Goal: Transaction & Acquisition: Purchase product/service

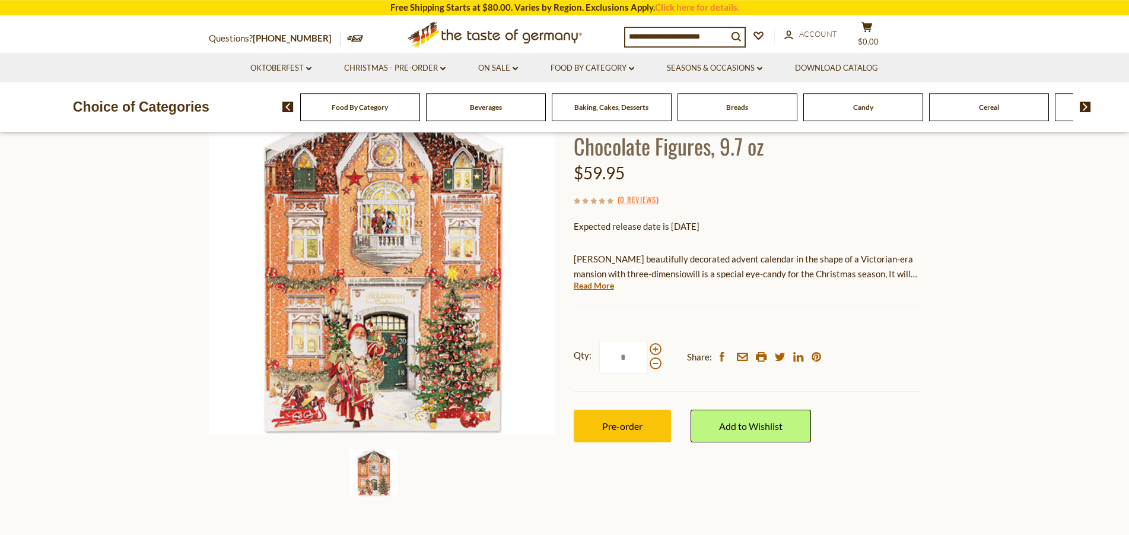
scroll to position [123, 0]
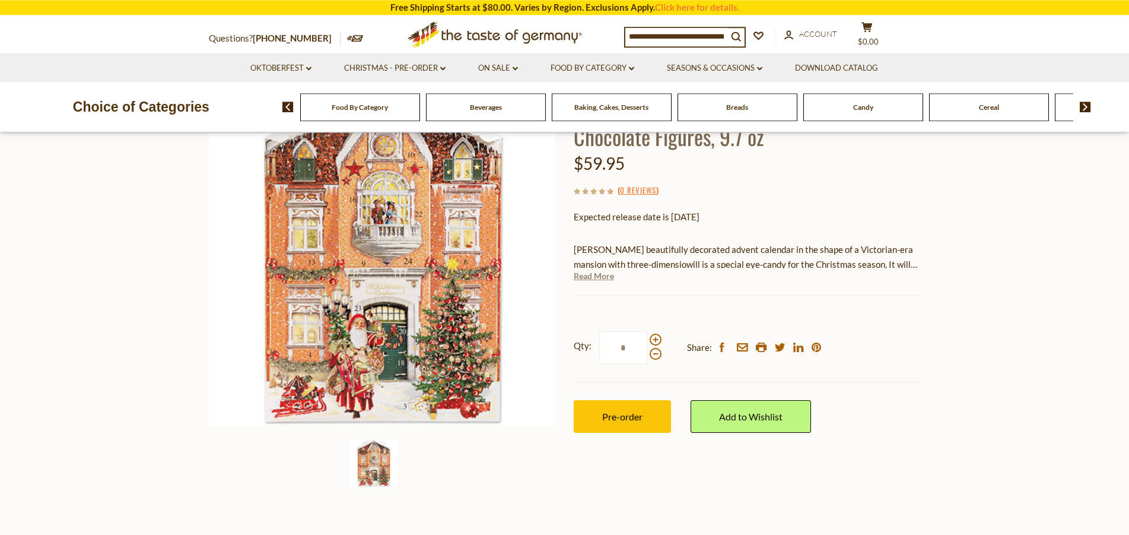
click at [603, 275] on link "Read More" at bounding box center [594, 276] width 40 height 12
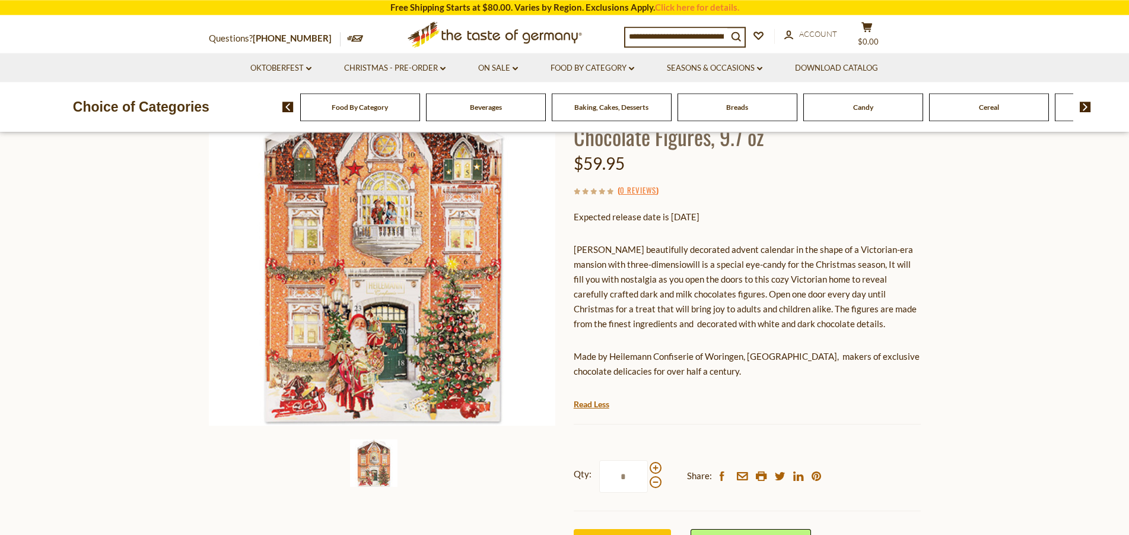
click at [372, 478] on img at bounding box center [373, 462] width 47 height 47
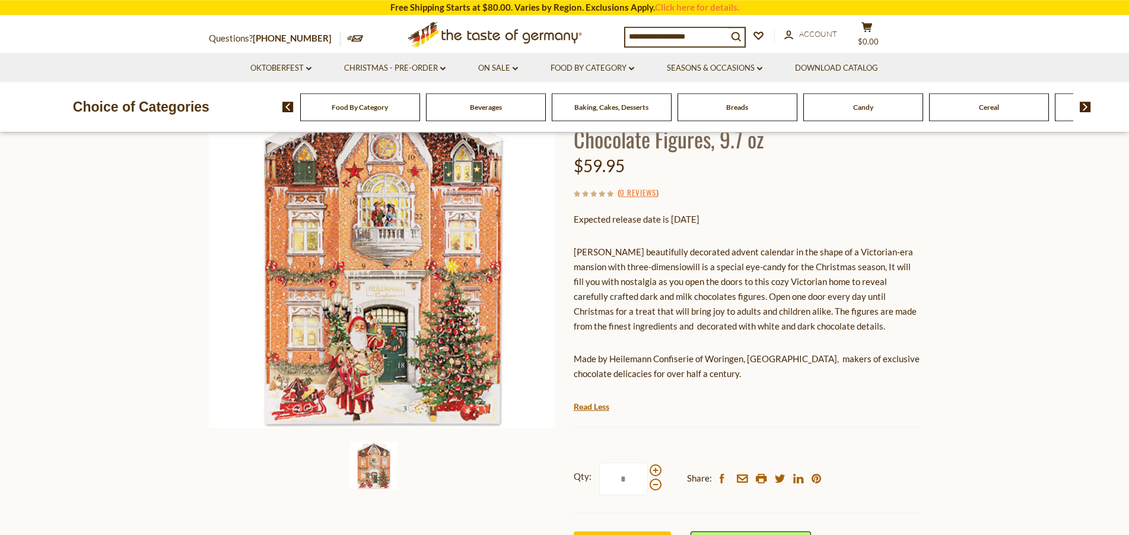
scroll to position [0, 0]
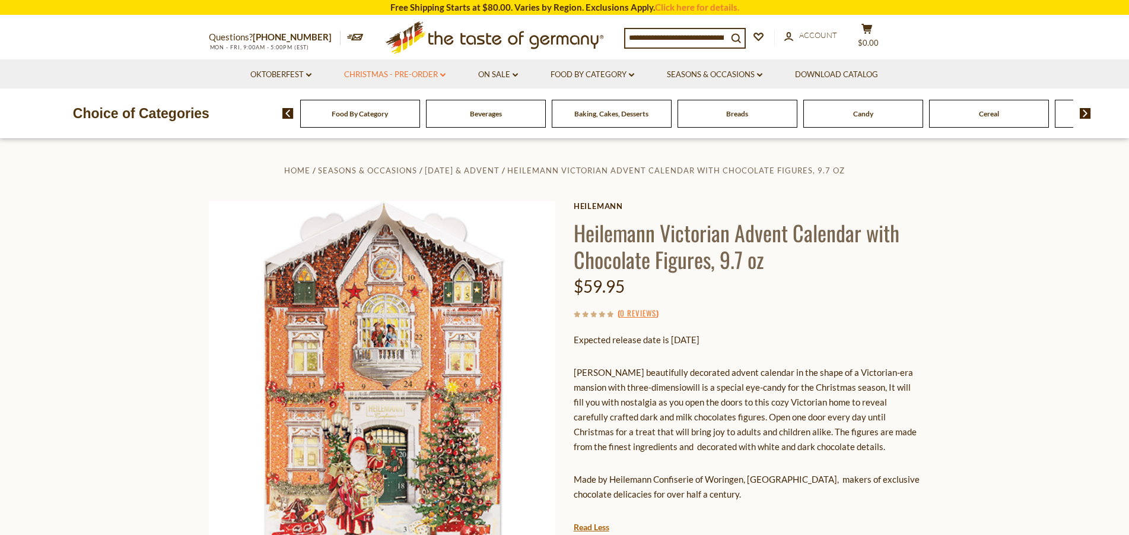
click at [443, 77] on icon at bounding box center [442, 75] width 5 height 4
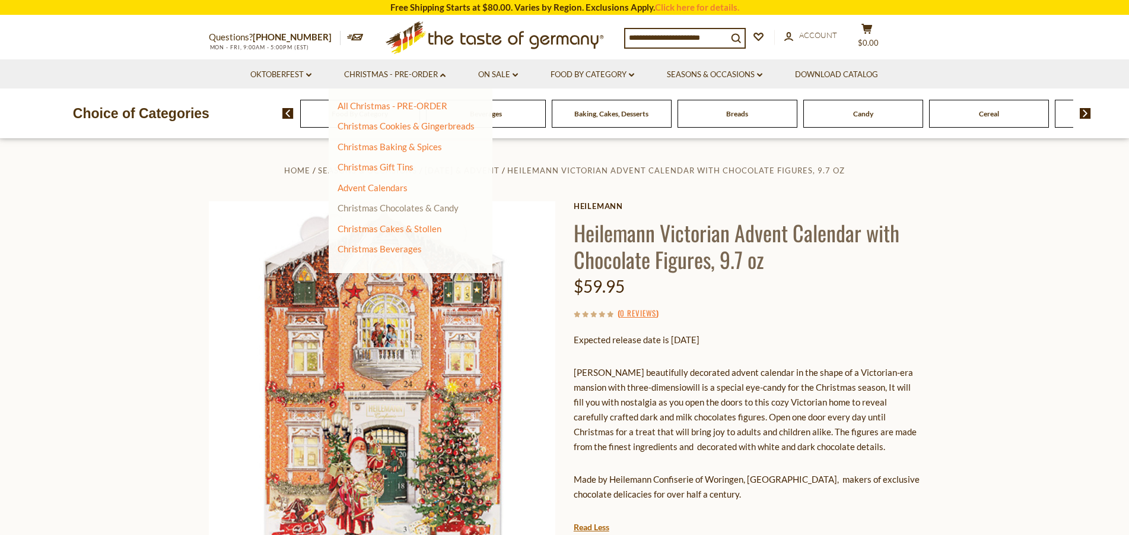
click at [395, 208] on link "Christmas Chocolates & Candy" at bounding box center [398, 207] width 121 height 11
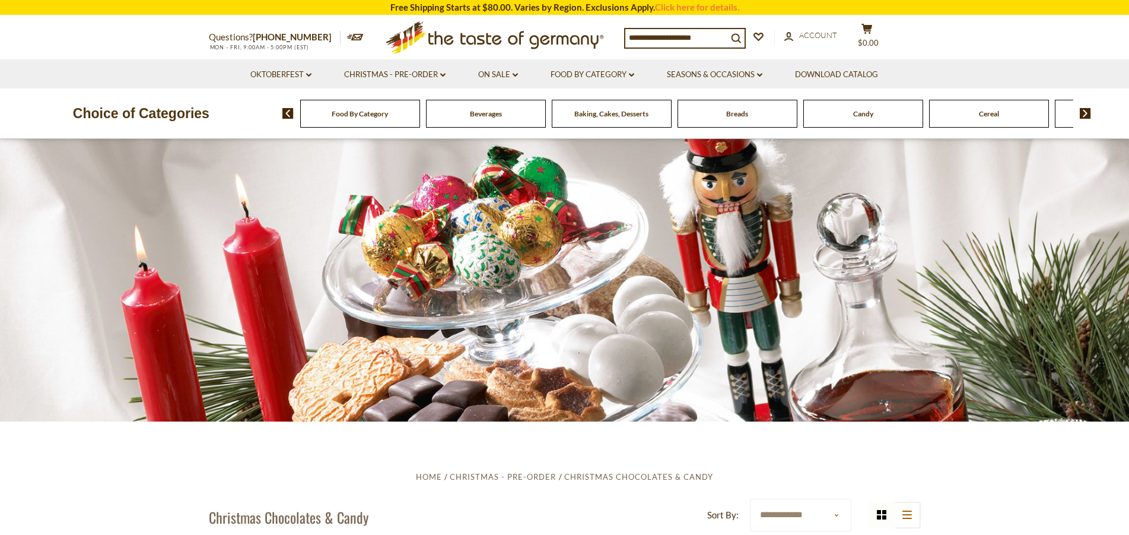
click at [1089, 114] on img at bounding box center [1085, 113] width 11 height 11
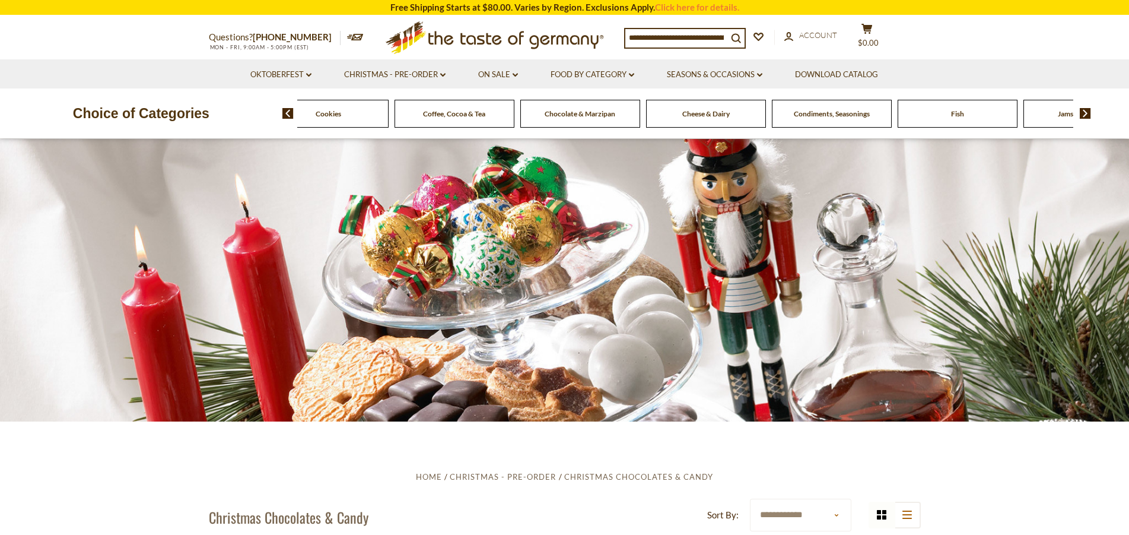
click at [1089, 114] on img at bounding box center [1085, 113] width 11 height 11
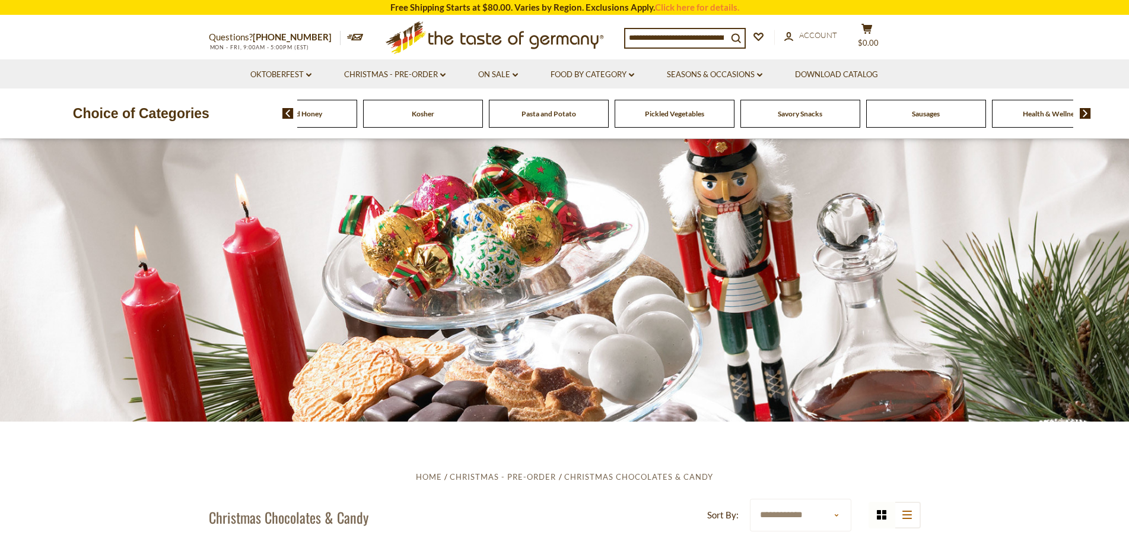
click at [1089, 114] on img at bounding box center [1085, 113] width 11 height 11
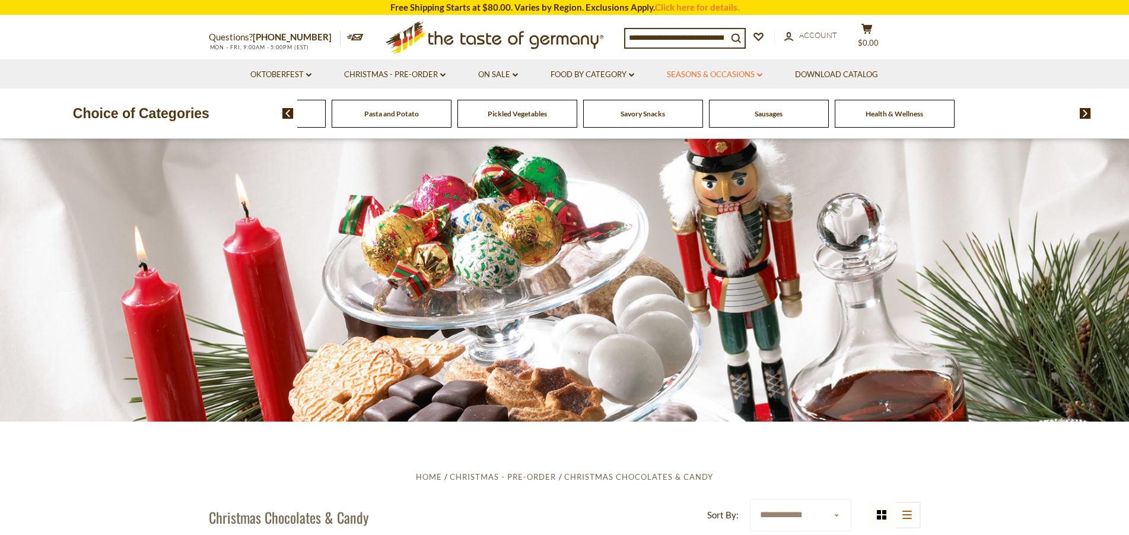
click at [762, 75] on icon at bounding box center [759, 75] width 5 height 4
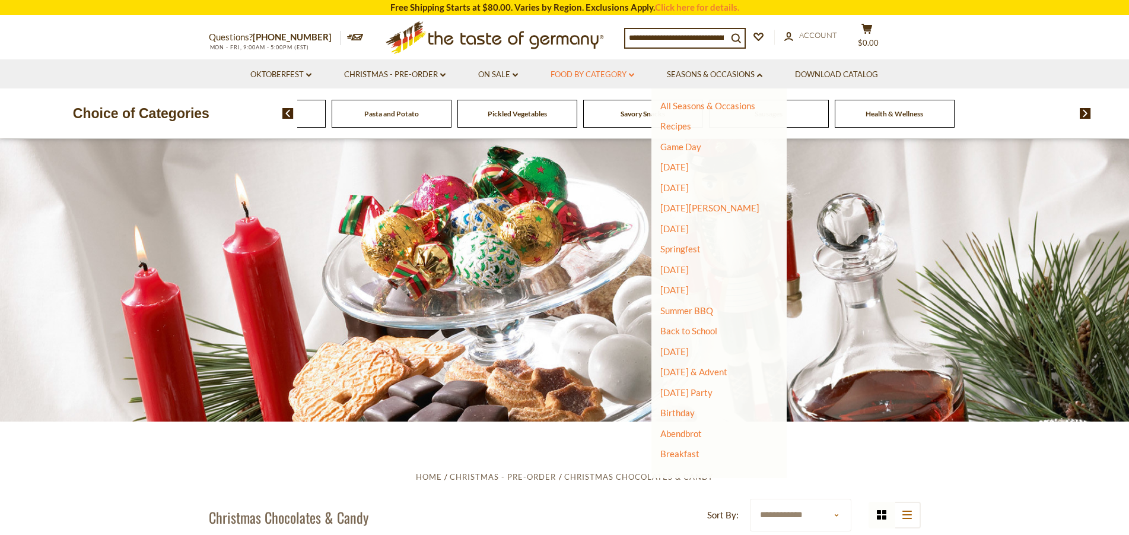
click at [616, 74] on link "Food By Category dropdown_arrow" at bounding box center [593, 74] width 84 height 13
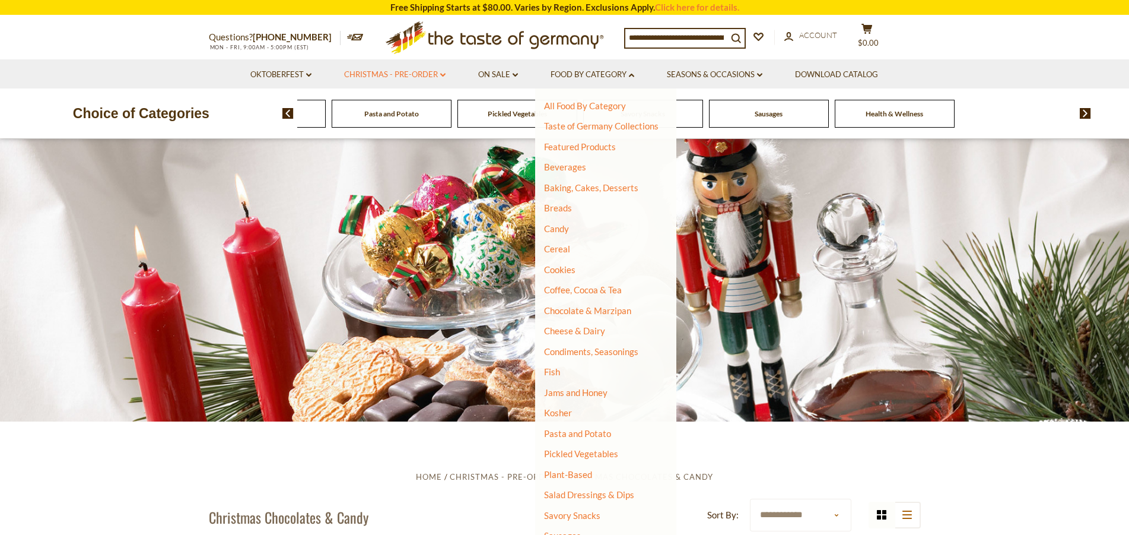
click at [441, 78] on link "Christmas - PRE-ORDER dropdown_arrow" at bounding box center [394, 74] width 101 height 13
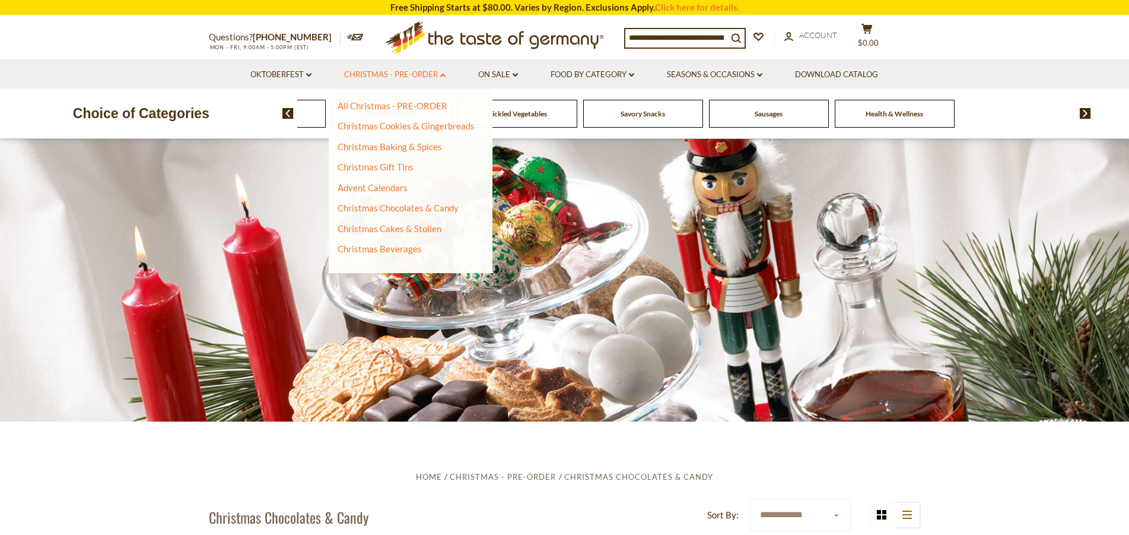
click at [441, 78] on link "Christmas - PRE-ORDER dropdown_arrow" at bounding box center [394, 74] width 101 height 13
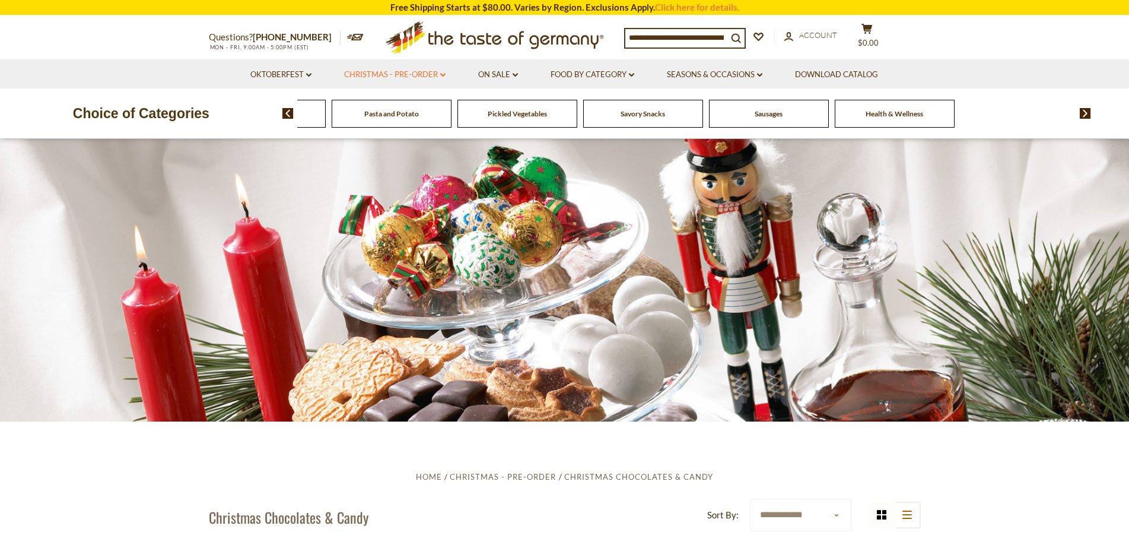
click at [441, 78] on link "Christmas - PRE-ORDER dropdown_arrow" at bounding box center [394, 74] width 101 height 13
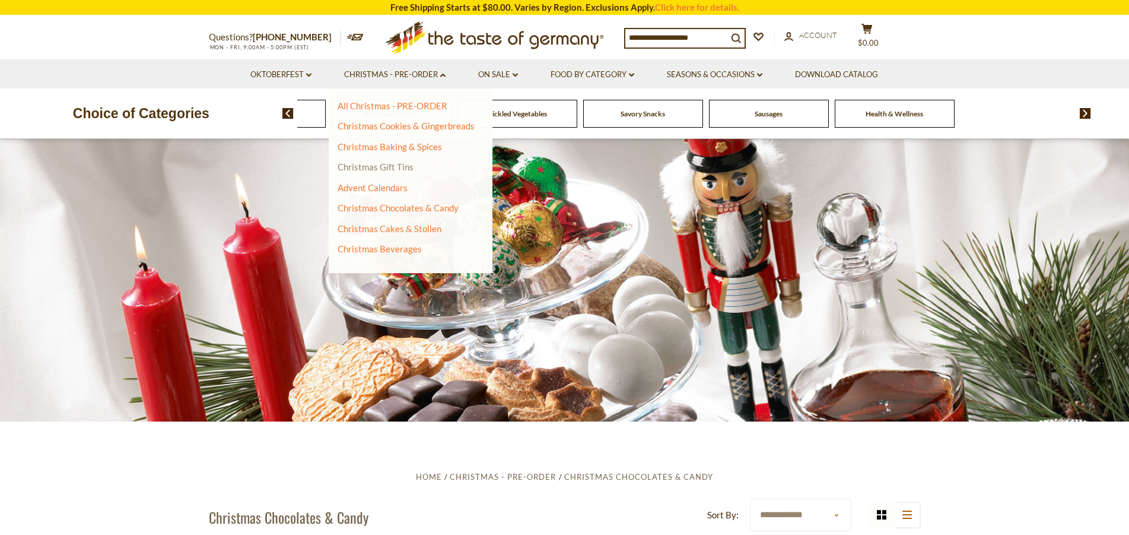
click at [405, 165] on link "Christmas Gift Tins" at bounding box center [376, 166] width 76 height 11
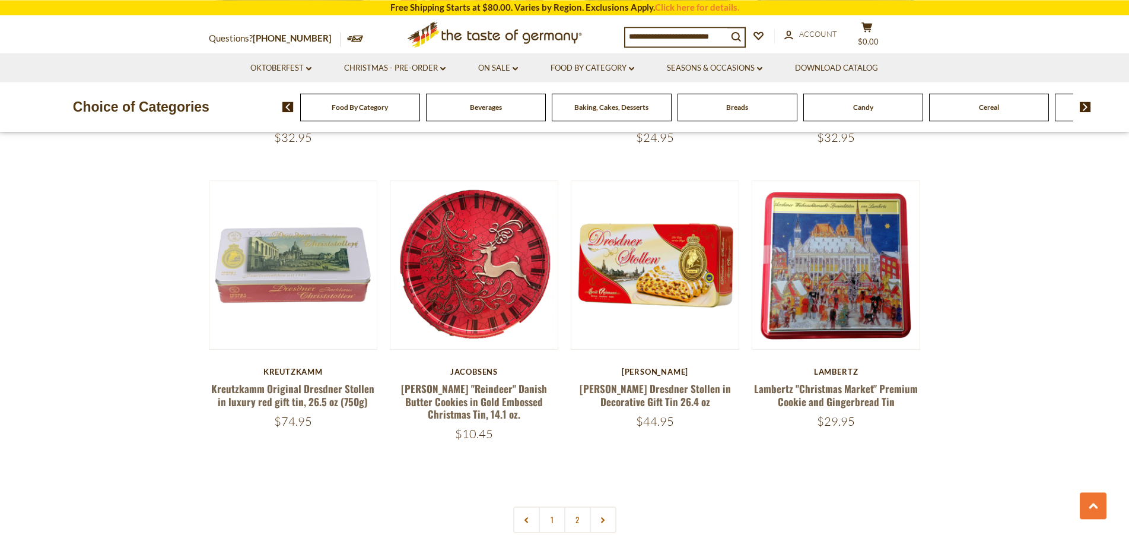
scroll to position [2561, 0]
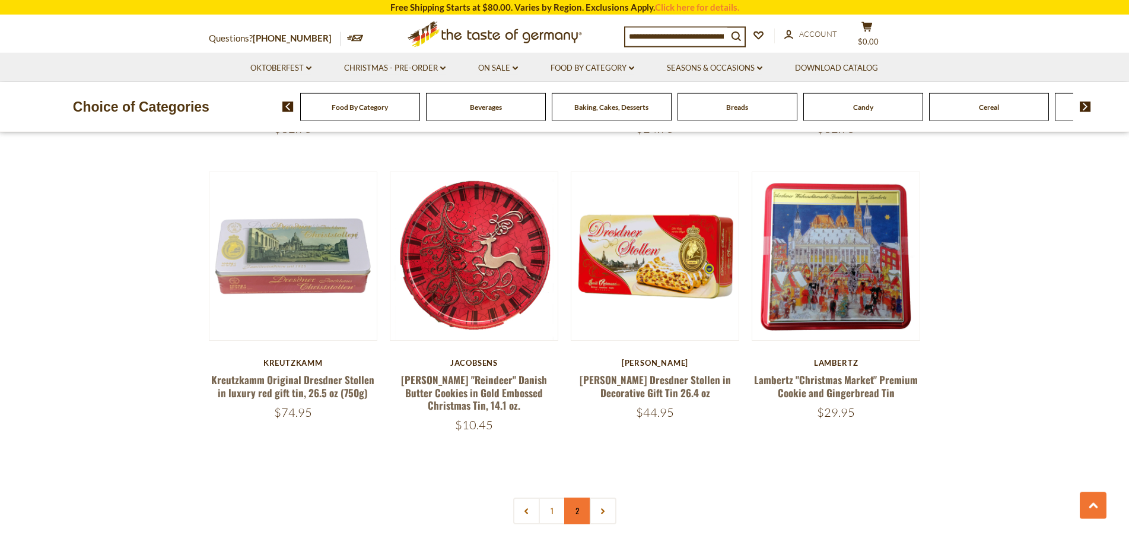
click at [574, 497] on link "2" at bounding box center [577, 510] width 27 height 27
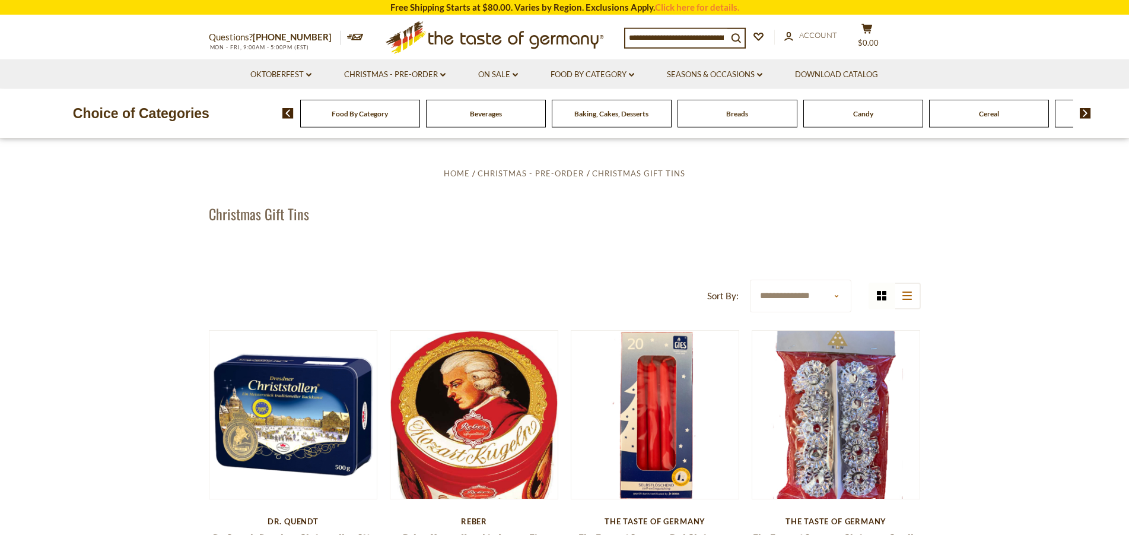
scroll to position [0, 0]
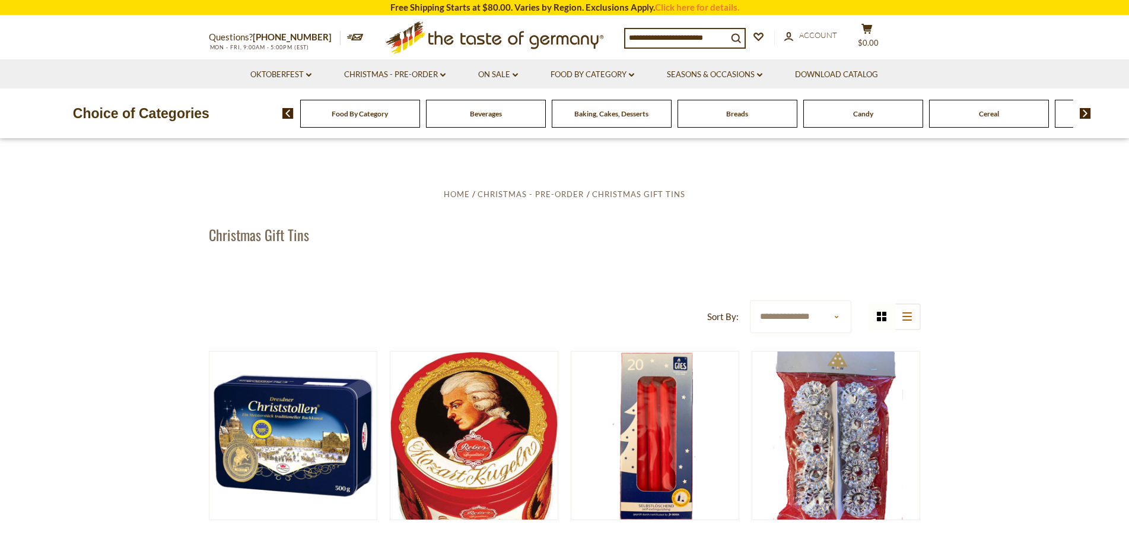
click at [710, 38] on input at bounding box center [676, 37] width 102 height 17
drag, startPoint x: 708, startPoint y: 38, endPoint x: 548, endPoint y: 35, distance: 160.2
click at [625, 35] on input at bounding box center [676, 37] width 102 height 17
drag, startPoint x: 629, startPoint y: 36, endPoint x: 915, endPoint y: 24, distance: 286.8
click at [727, 29] on input at bounding box center [676, 37] width 102 height 17
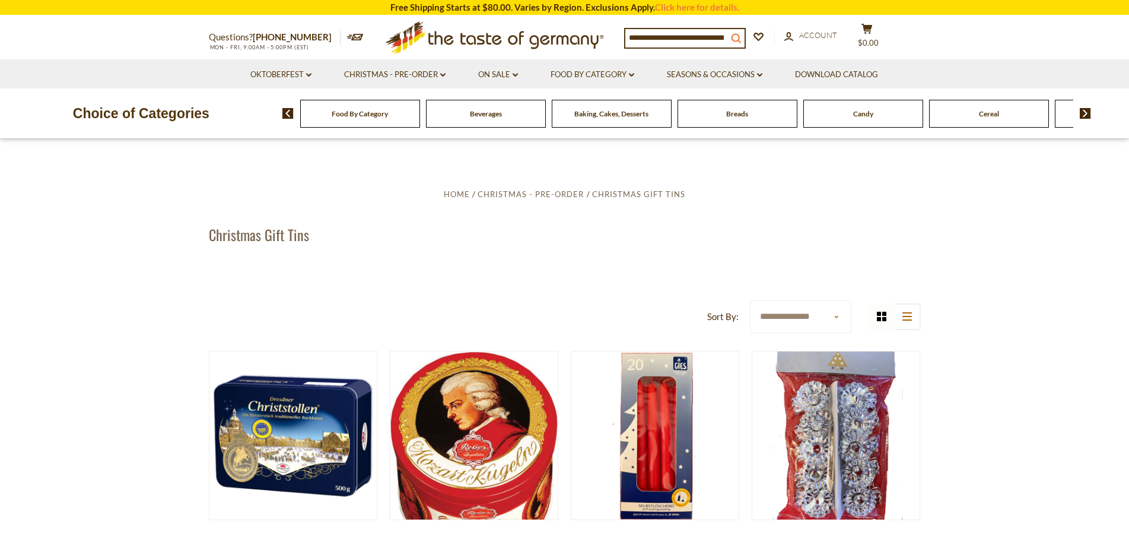
click at [741, 37] on icon "search_icon" at bounding box center [736, 38] width 10 height 10
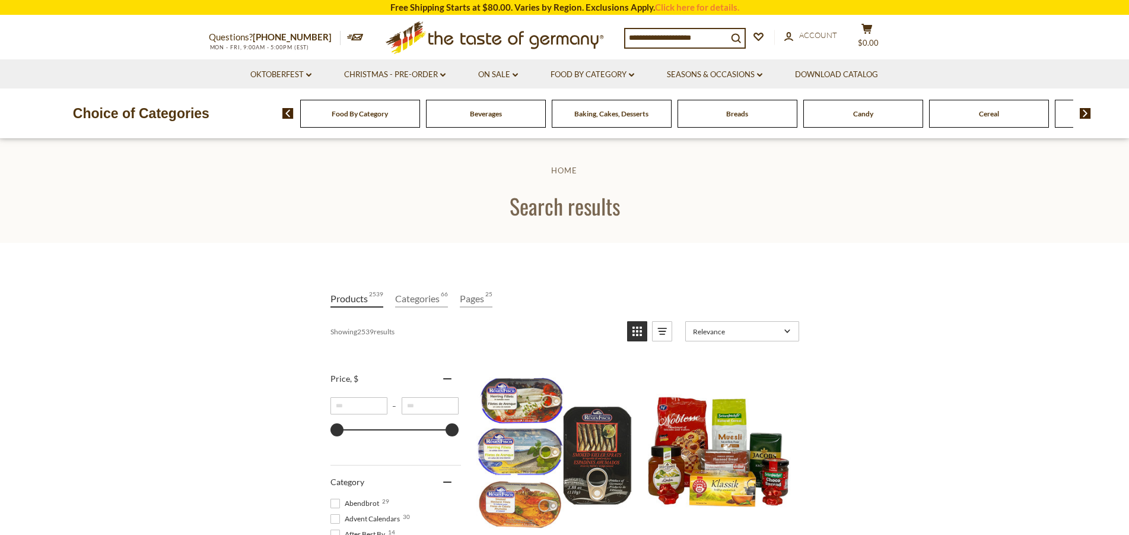
click at [657, 40] on input at bounding box center [676, 37] width 102 height 17
drag, startPoint x: 634, startPoint y: 36, endPoint x: 766, endPoint y: 35, distance: 132.3
click at [727, 35] on input at bounding box center [676, 37] width 102 height 17
drag, startPoint x: 746, startPoint y: 38, endPoint x: 580, endPoint y: 29, distance: 165.8
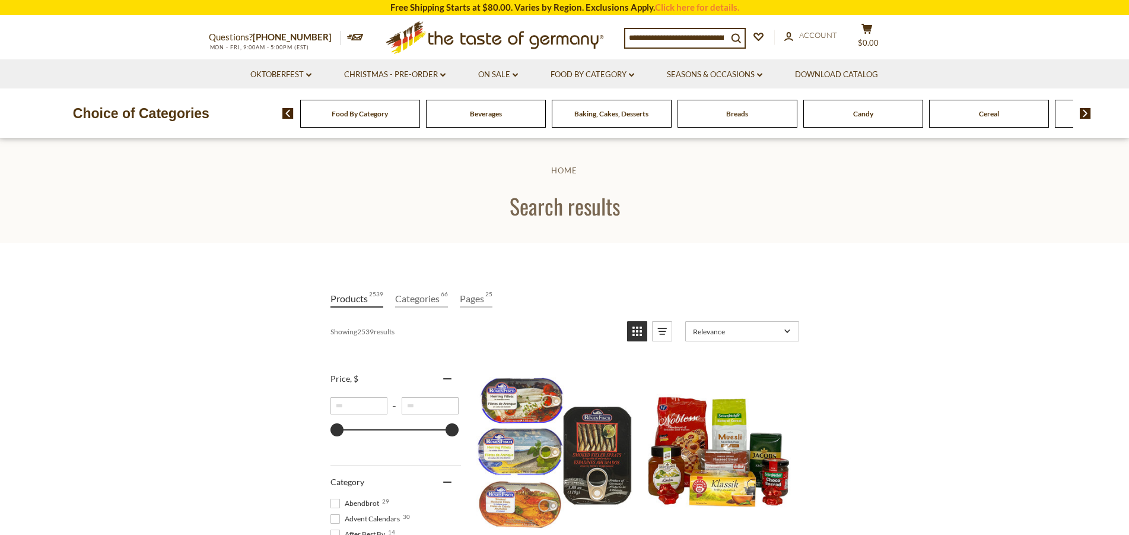
click at [625, 29] on input at bounding box center [676, 37] width 102 height 17
click at [417, 77] on link "Christmas - PRE-ORDER dropdown_arrow" at bounding box center [394, 74] width 101 height 13
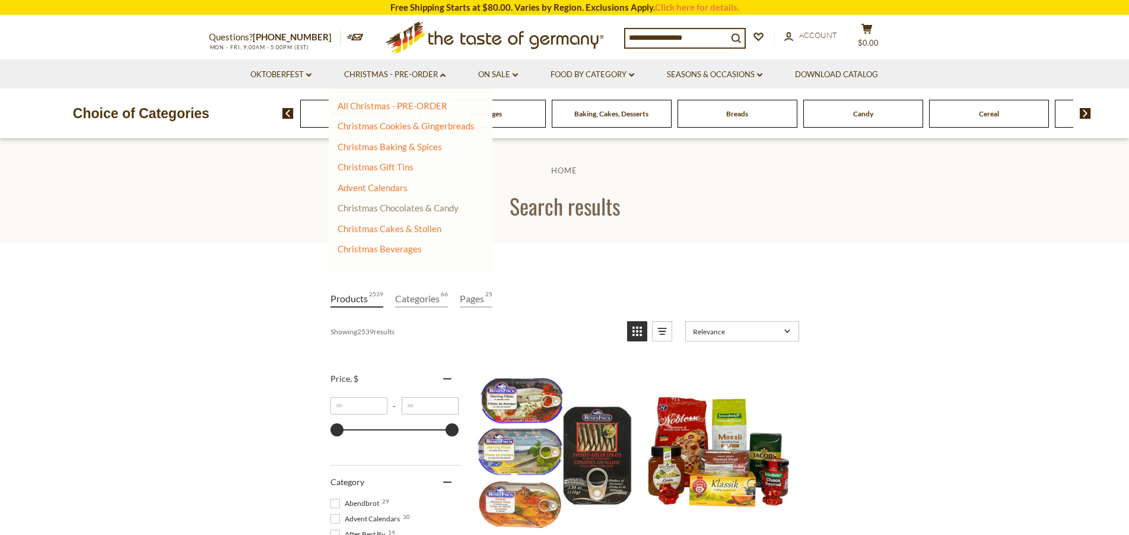
click at [389, 207] on link "Christmas Chocolates & Candy" at bounding box center [398, 207] width 121 height 11
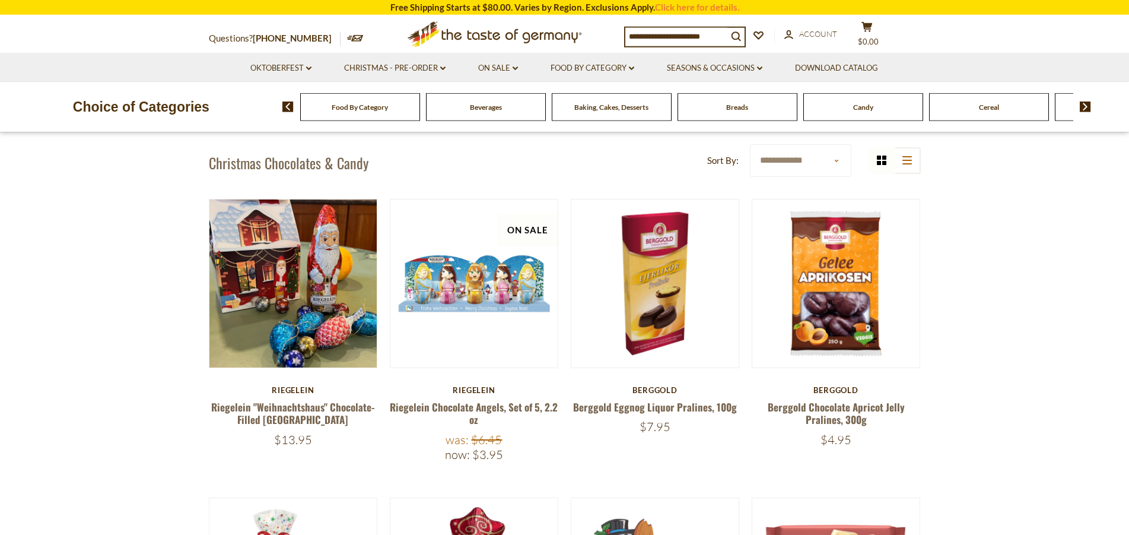
scroll to position [336, 0]
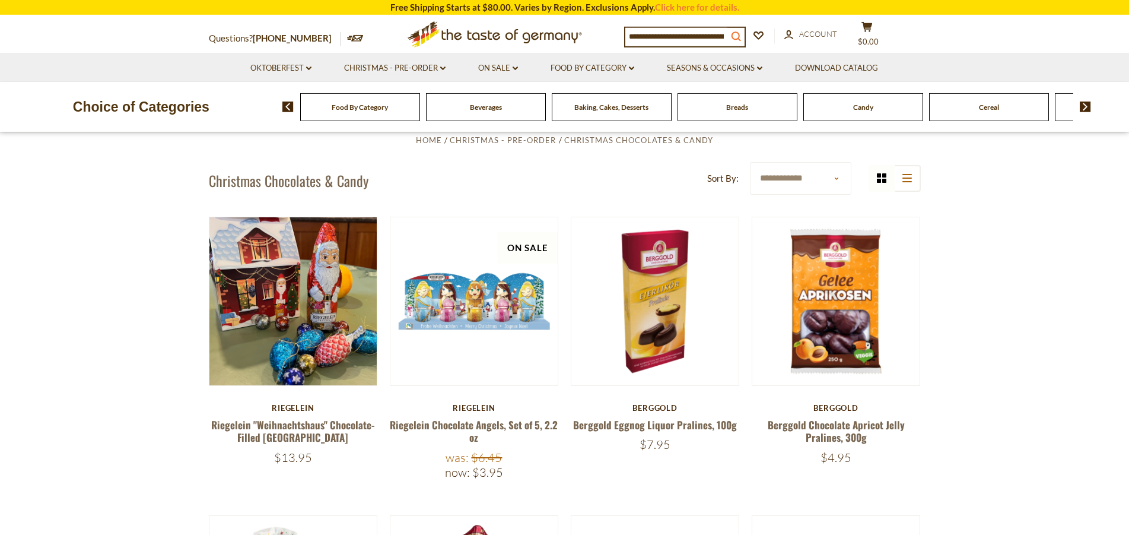
click at [741, 34] on icon "search_icon" at bounding box center [736, 36] width 10 height 10
